Goal: Use online tool/utility: Utilize a website feature to perform a specific function

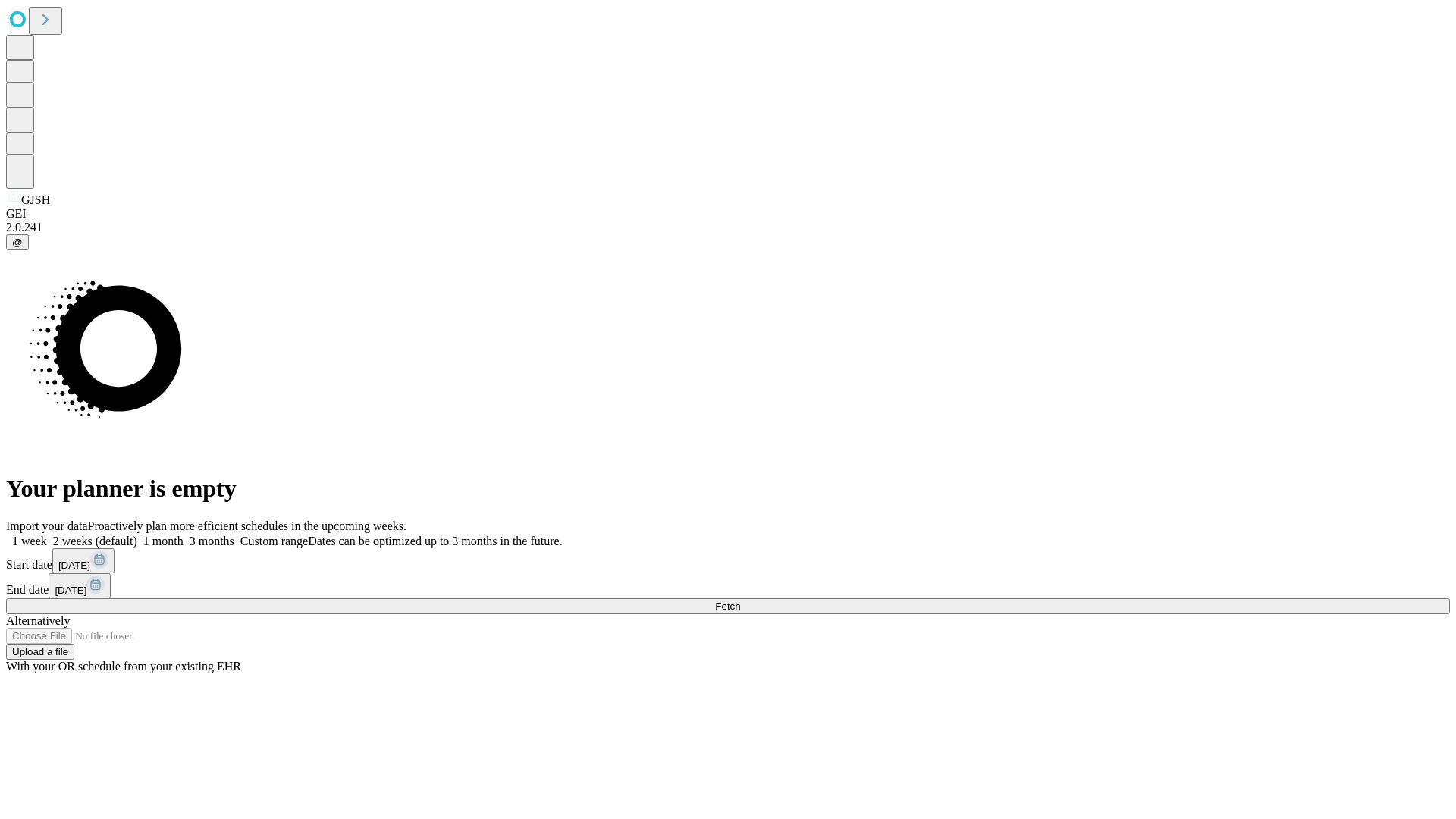
click at [740, 601] on span "Fetch" at bounding box center [728, 606] width 25 height 12
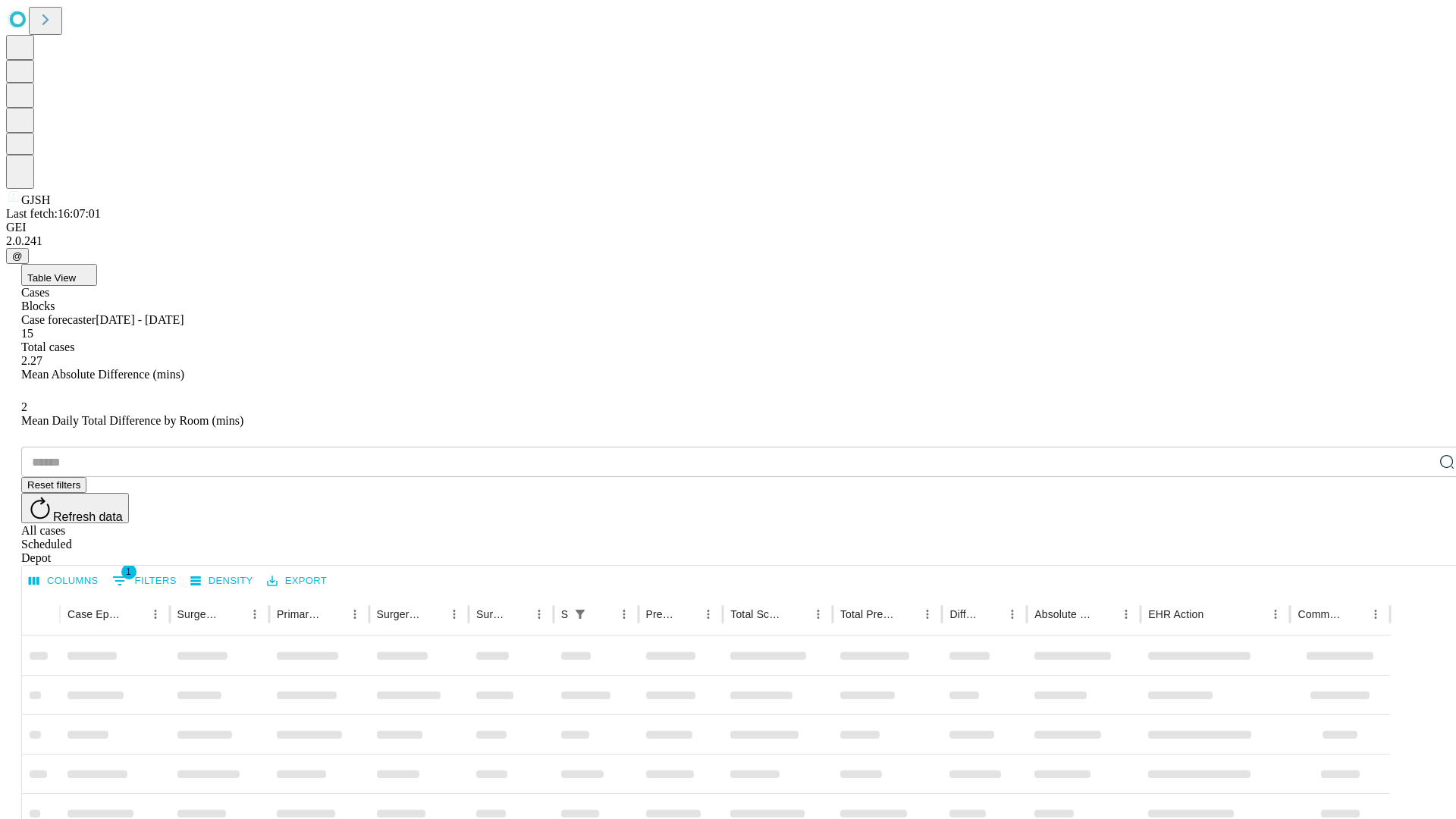
click at [76, 272] on span "Table View" at bounding box center [51, 278] width 49 height 12
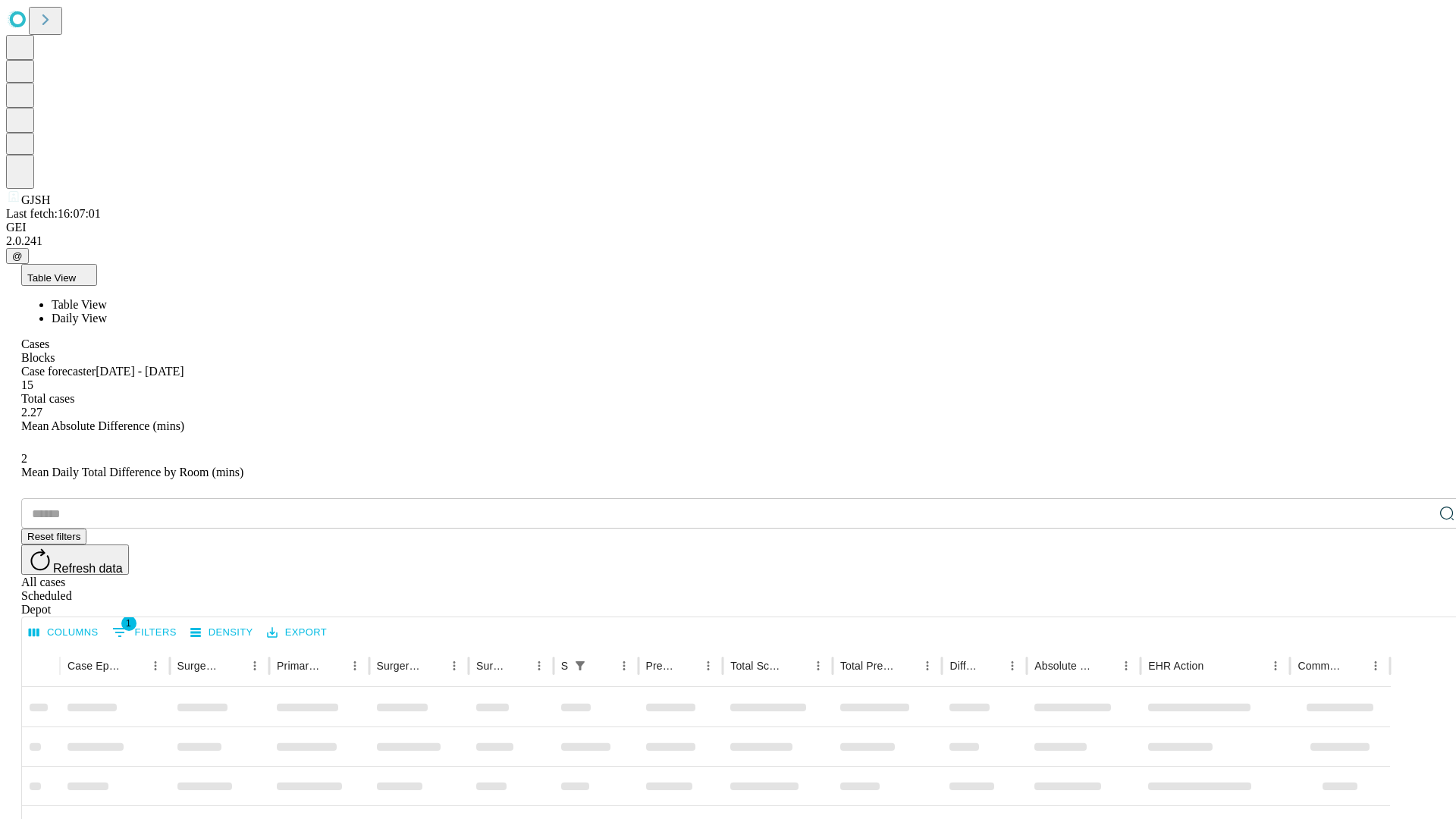
click at [107, 312] on span "Daily View" at bounding box center [79, 318] width 56 height 13
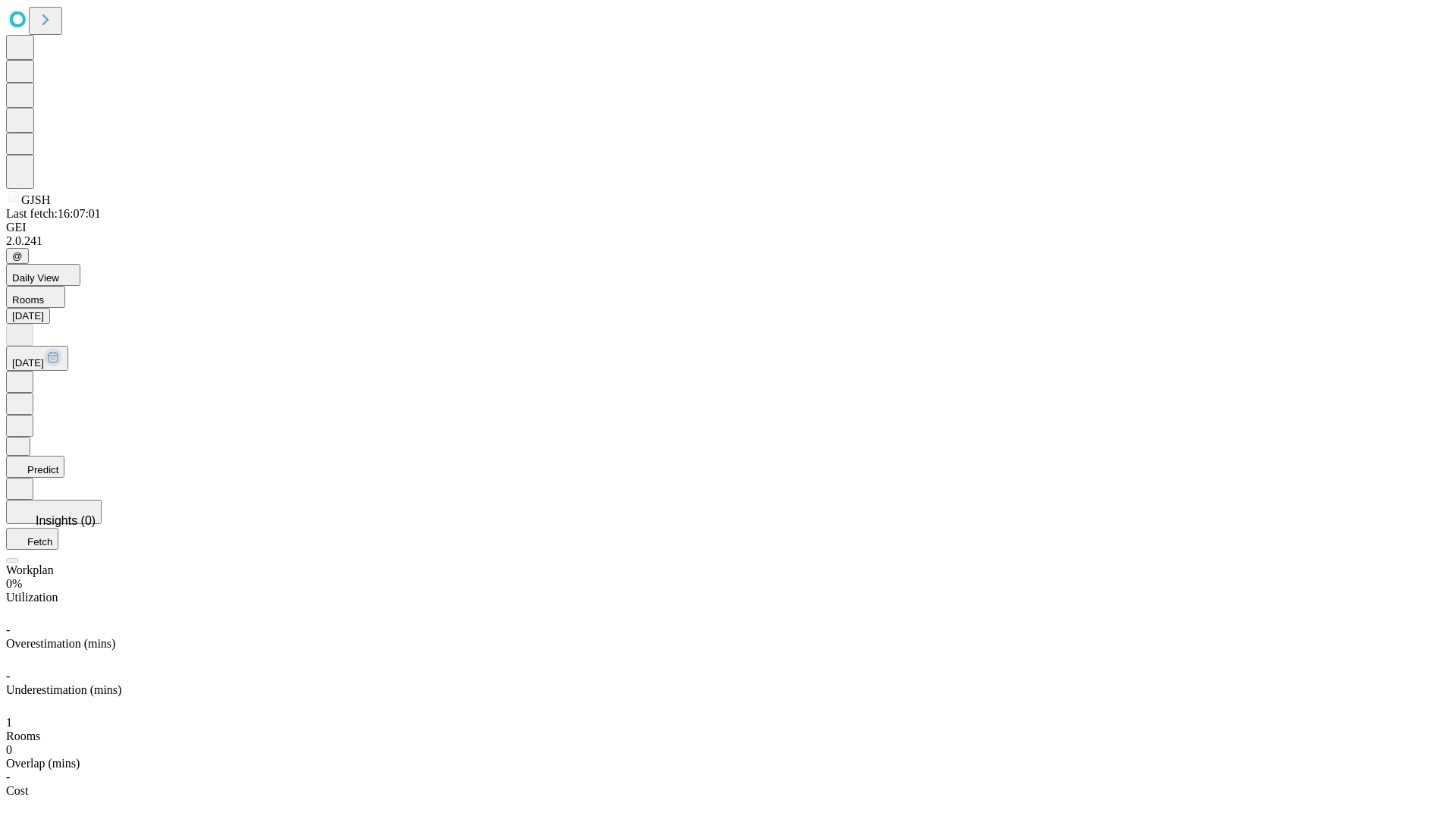
click at [65, 456] on button "Predict" at bounding box center [35, 467] width 59 height 22
